Goal: Transaction & Acquisition: Purchase product/service

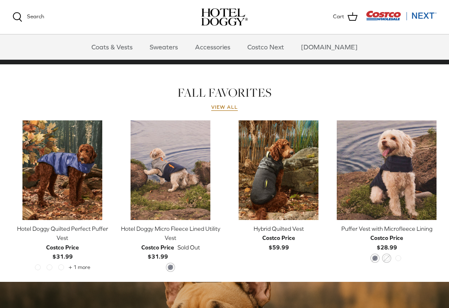
scroll to position [336, 0]
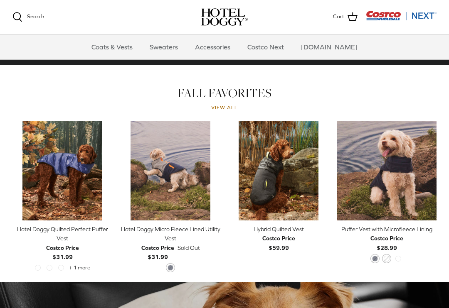
click at [236, 111] on link "View all" at bounding box center [224, 108] width 27 height 7
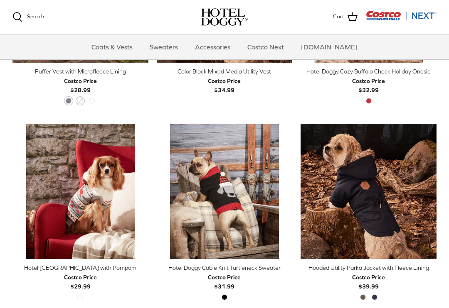
scroll to position [533, 0]
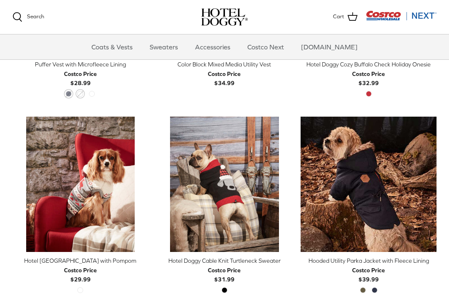
click at [434, 182] on icon "Right" at bounding box center [430, 184] width 10 height 10
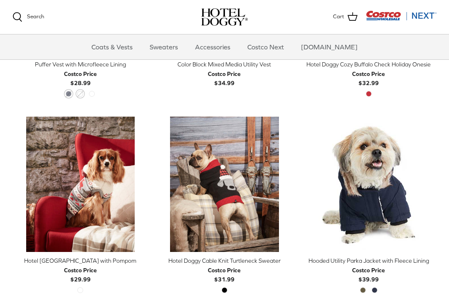
click at [435, 178] on link "Right" at bounding box center [430, 184] width 12 height 12
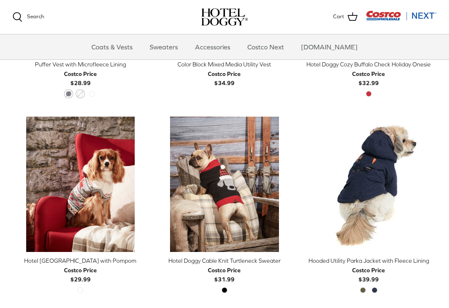
click at [433, 181] on icon "Right" at bounding box center [430, 184] width 10 height 10
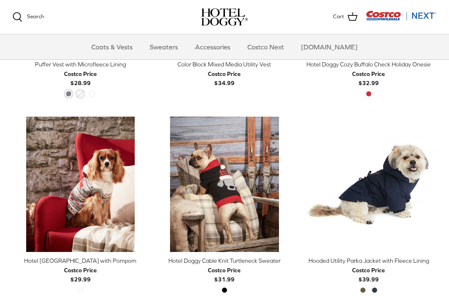
click at [434, 186] on icon "Right" at bounding box center [430, 184] width 10 height 10
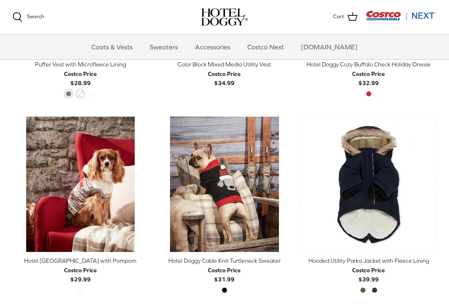
click at [435, 186] on link "Right" at bounding box center [430, 184] width 12 height 12
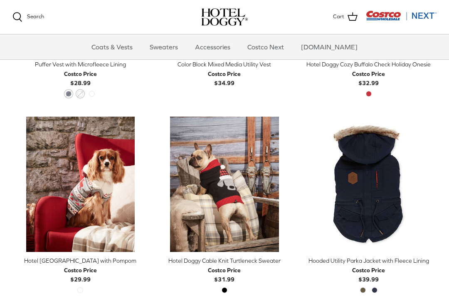
click at [433, 186] on icon "Right" at bounding box center [430, 184] width 10 height 10
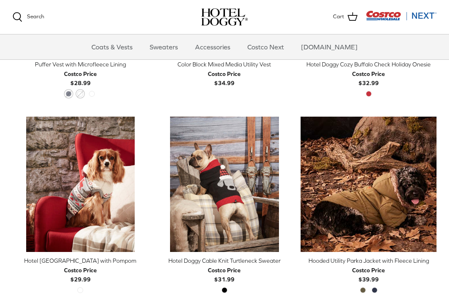
click at [385, 152] on img "Hooded Utility Parka Jacket with Fleece Lining" at bounding box center [368, 185] width 136 height 136
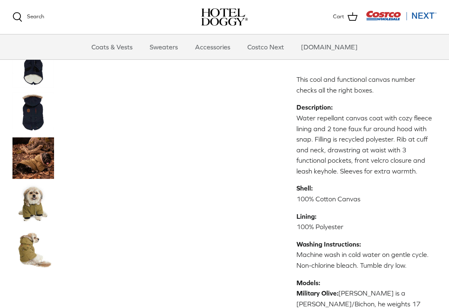
scroll to position [278, 0]
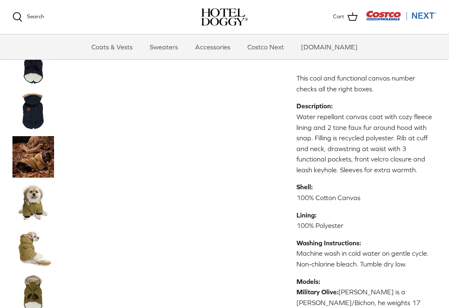
click at [27, 182] on img "Thumbnail Link" at bounding box center [33, 203] width 42 height 42
click at [32, 182] on img "Thumbnail Link" at bounding box center [33, 203] width 42 height 42
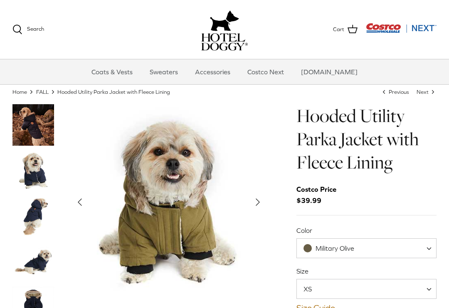
scroll to position [12, 0]
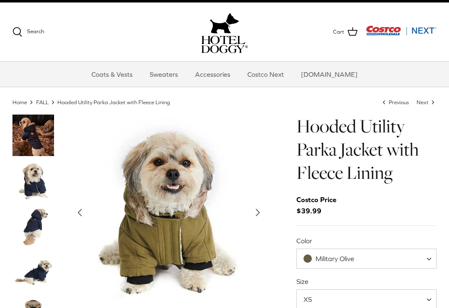
click at [25, 132] on img "Thumbnail Link" at bounding box center [33, 136] width 42 height 42
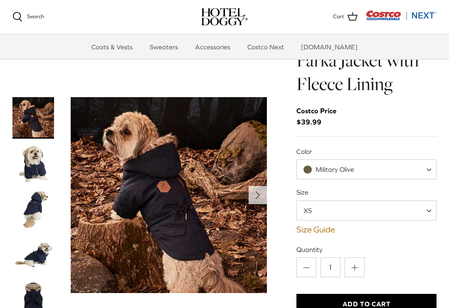
scroll to position [0, 0]
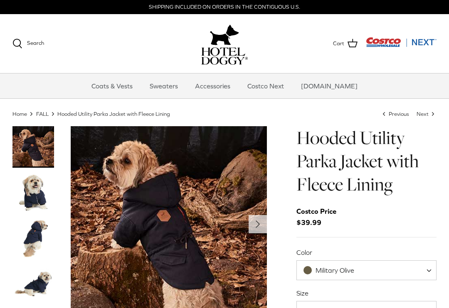
click at [284, 87] on link "Costco Next" at bounding box center [266, 86] width 52 height 25
